Goal: Task Accomplishment & Management: Manage account settings

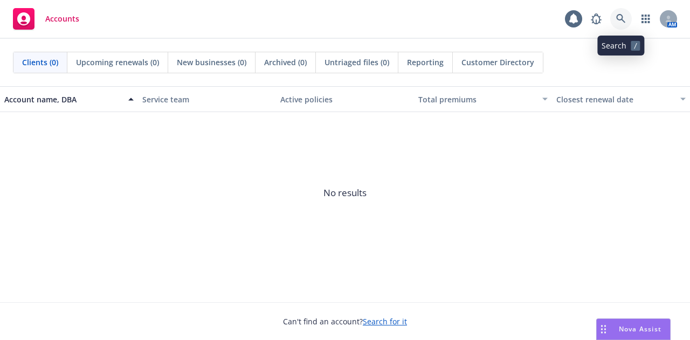
click at [622, 22] on icon at bounding box center [621, 19] width 10 height 10
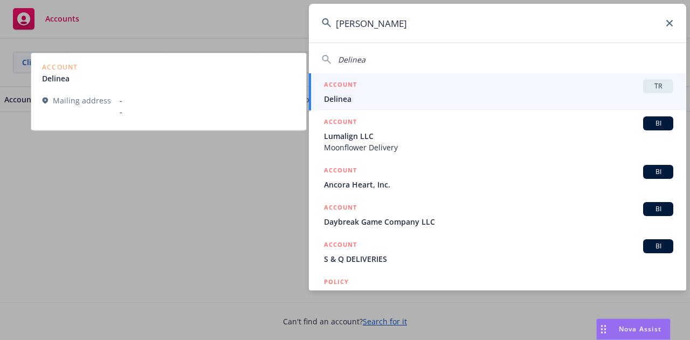
type input "[PERSON_NAME]"
click at [430, 96] on span "Delinea" at bounding box center [498, 98] width 349 height 11
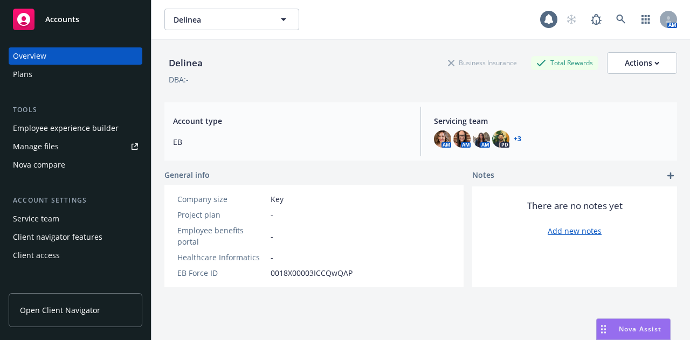
click at [107, 123] on div "Employee experience builder" at bounding box center [66, 128] width 106 height 17
click at [87, 71] on div "Plans" at bounding box center [75, 74] width 125 height 17
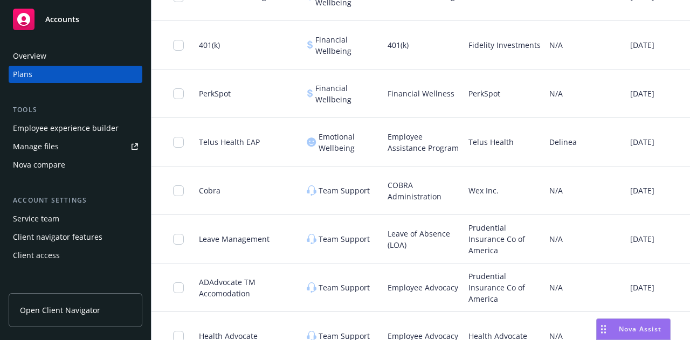
click at [587, 144] on div "Delinea" at bounding box center [585, 142] width 81 height 48
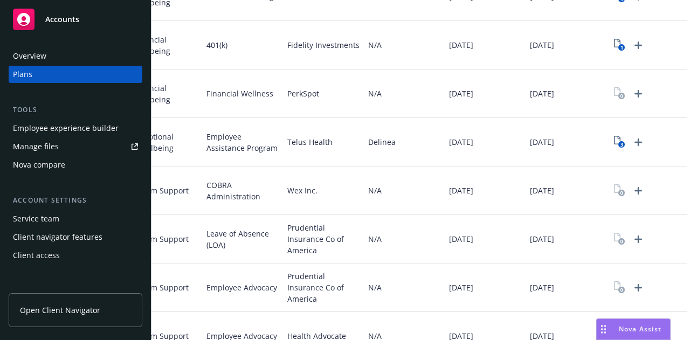
scroll to position [1284, 4]
click at [630, 136] on icon "Upload Plan Documents" at bounding box center [636, 142] width 13 height 13
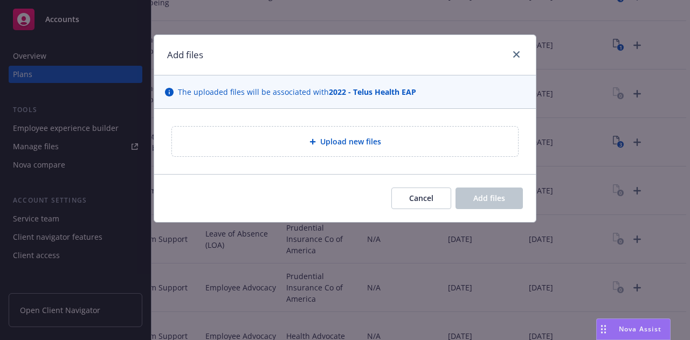
click at [370, 139] on span "Upload new files" at bounding box center [350, 141] width 61 height 11
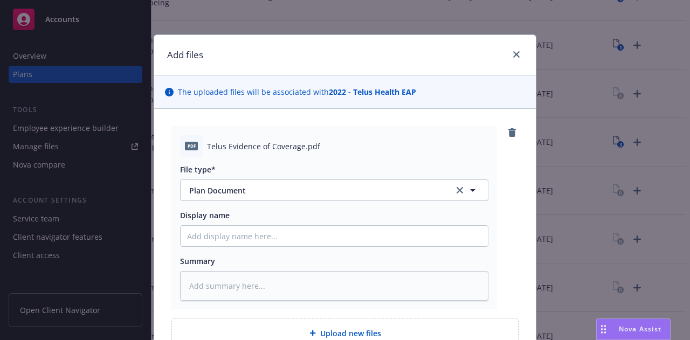
scroll to position [107, 0]
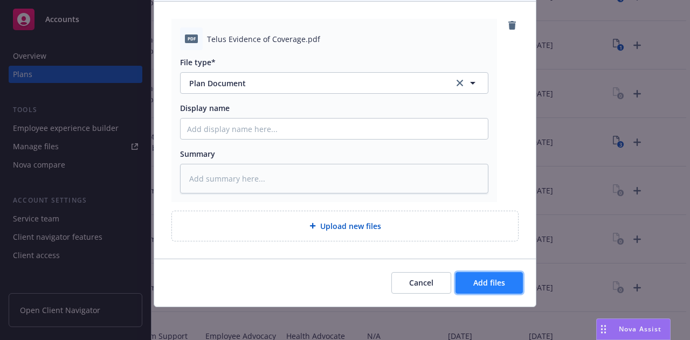
click at [503, 289] on button "Add files" at bounding box center [488, 283] width 67 height 22
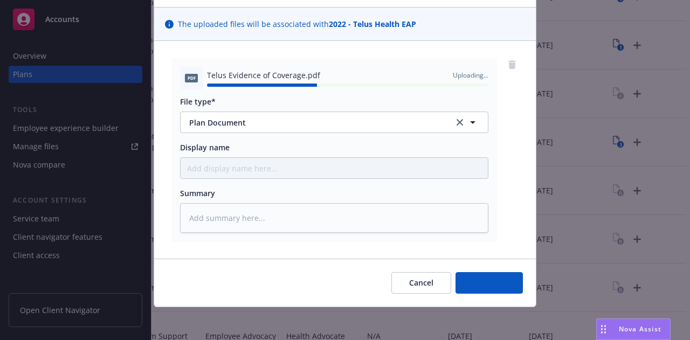
type textarea "x"
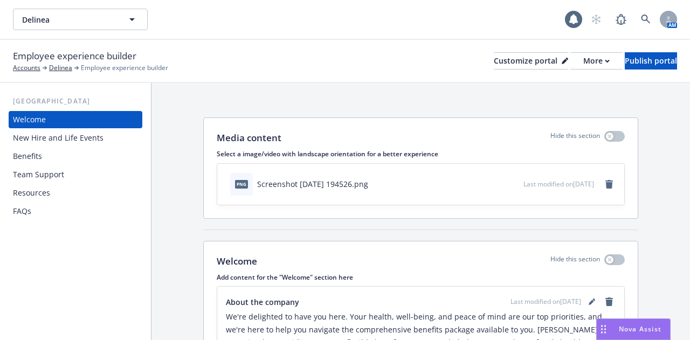
click at [54, 151] on div "Benefits" at bounding box center [75, 156] width 125 height 17
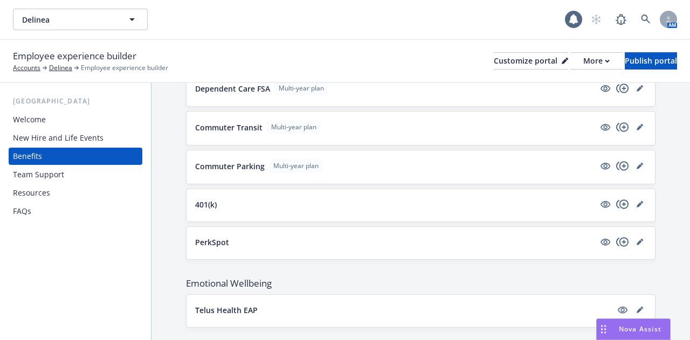
scroll to position [1257, 0]
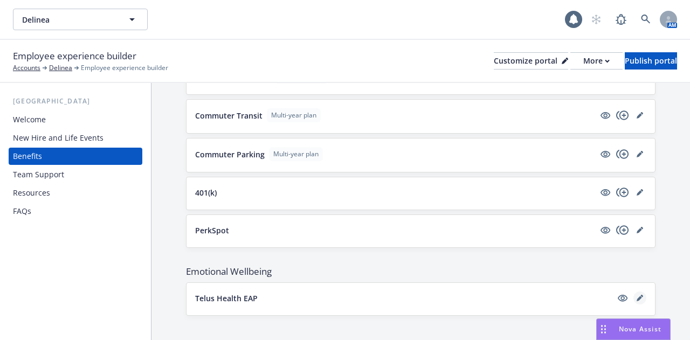
click at [636, 296] on icon "editPencil" at bounding box center [638, 298] width 5 height 5
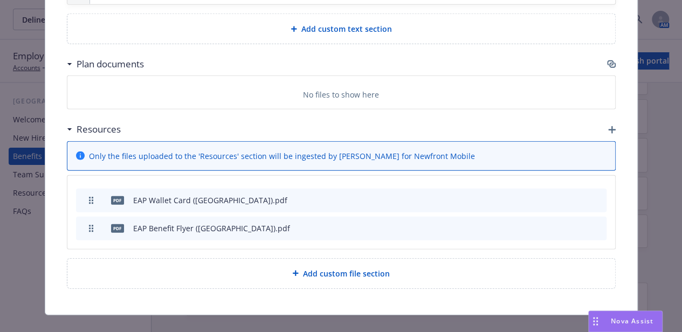
scroll to position [1263, 0]
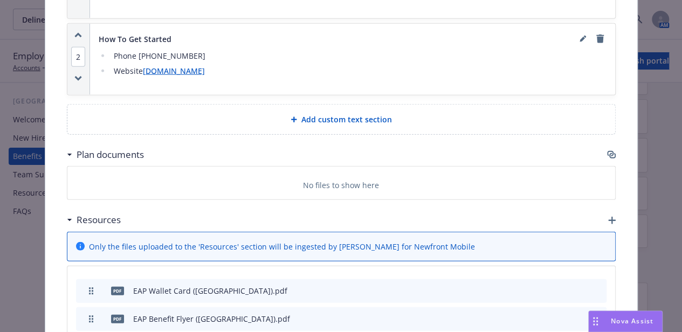
click at [609, 153] on icon "button" at bounding box center [612, 155] width 6 height 5
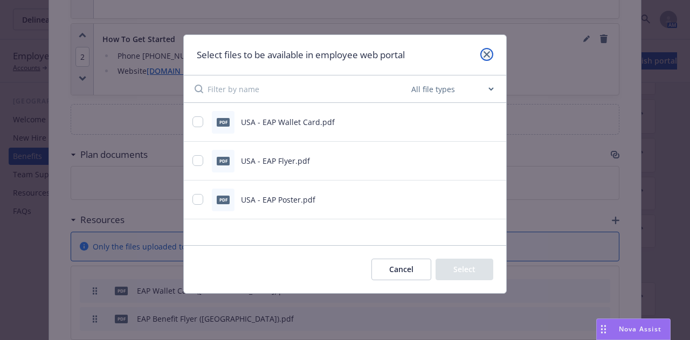
click at [485, 59] on link "close" at bounding box center [486, 54] width 13 height 13
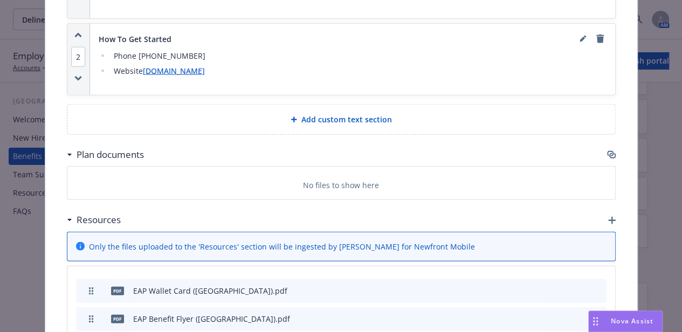
click at [606, 144] on div "Plan documents" at bounding box center [341, 154] width 548 height 23
click at [610, 150] on icon "button" at bounding box center [611, 154] width 9 height 9
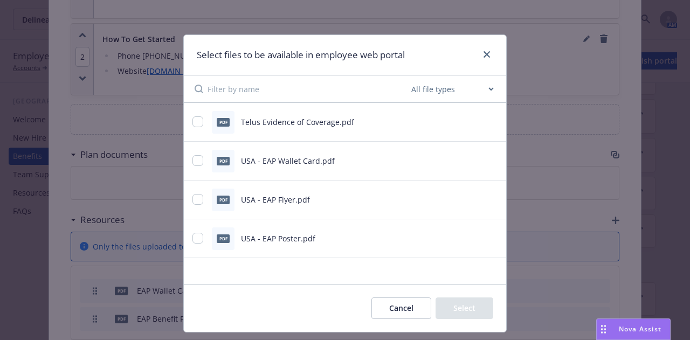
click at [356, 119] on div "pdf Telus Evidence of Coverage.pdf" at bounding box center [331, 122] width 278 height 23
click at [341, 122] on span "Telus Evidence of Coverage.pdf" at bounding box center [297, 122] width 113 height 10
click at [197, 121] on input "checkbox" at bounding box center [197, 121] width 11 height 11
checkbox input "true"
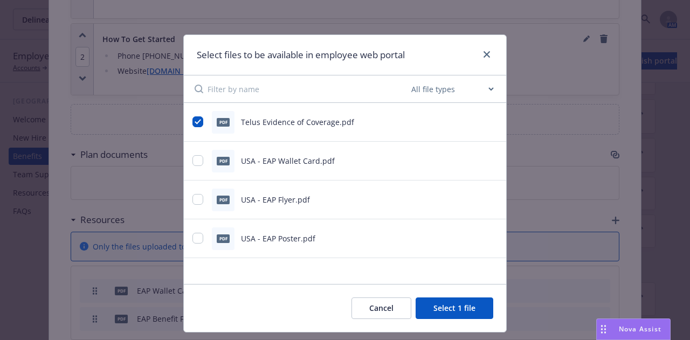
click at [448, 305] on button "Select 1 file" at bounding box center [454, 308] width 78 height 22
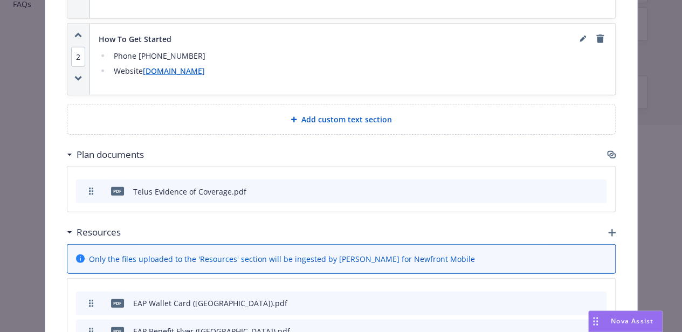
scroll to position [208, 8]
drag, startPoint x: 676, startPoint y: 255, endPoint x: 677, endPoint y: 48, distance: 206.9
click at [677, 48] on body "Delinea Delinea 1 AM Employee experience builder Accounts Delinea Employee expe…" at bounding box center [341, 62] width 682 height 539
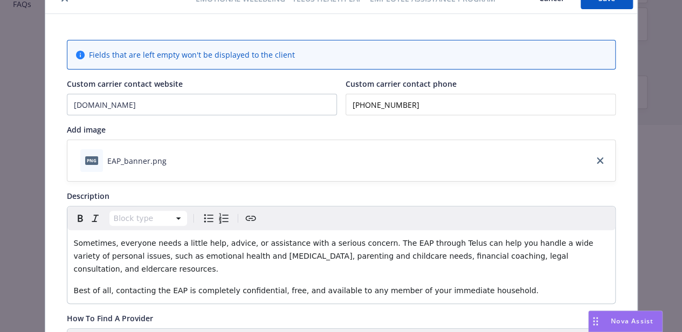
scroll to position [0, 0]
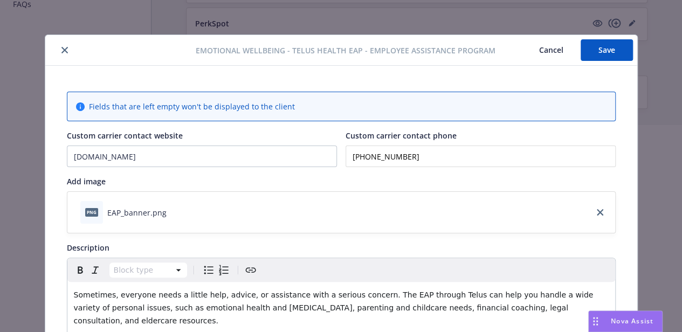
click at [610, 40] on button "Save" at bounding box center [606, 50] width 52 height 22
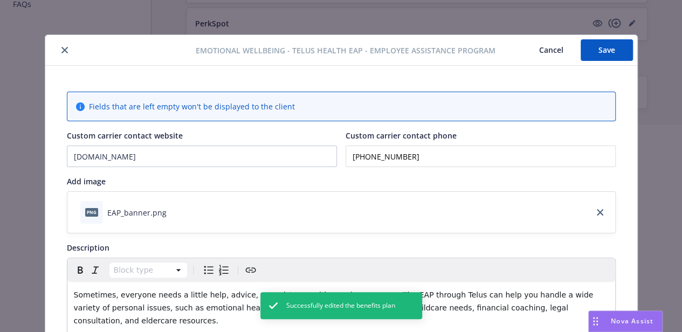
click at [61, 49] on icon "close" at bounding box center [64, 50] width 6 height 6
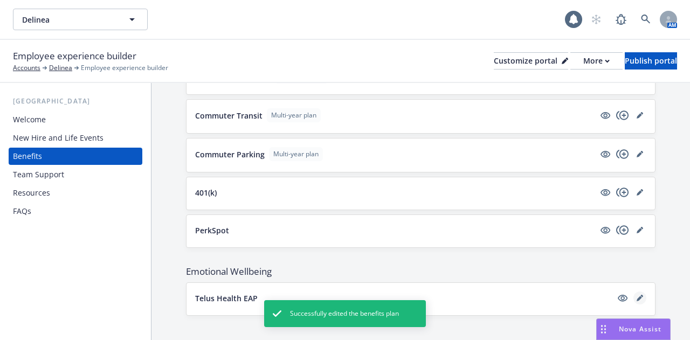
click at [633, 291] on link "editPencil" at bounding box center [639, 297] width 13 height 13
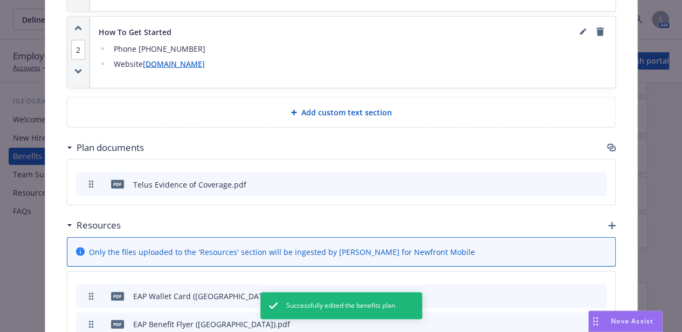
scroll to position [1272, 0]
